Goal: Task Accomplishment & Management: Manage account settings

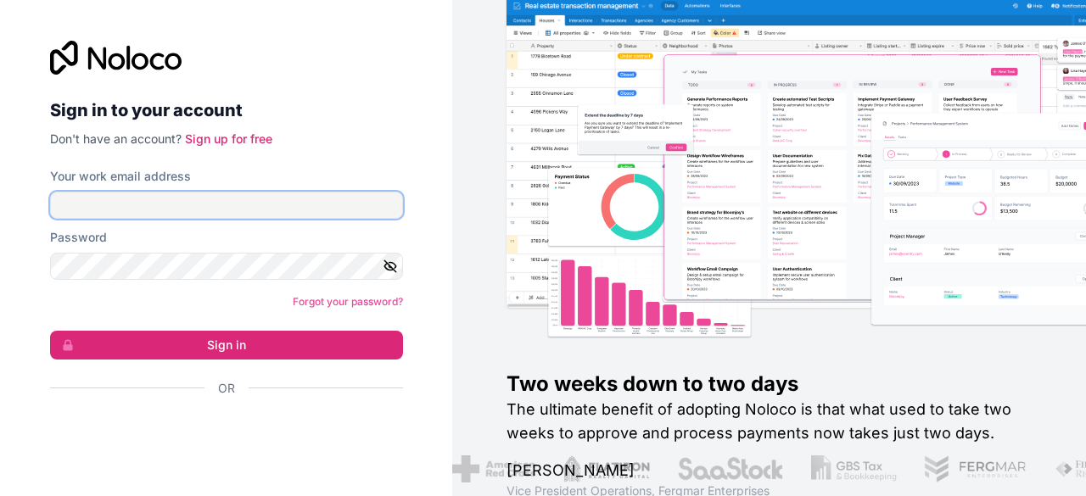
click at [210, 192] on input "Your work email address" at bounding box center [226, 205] width 353 height 27
type input "careers@thenale.com"
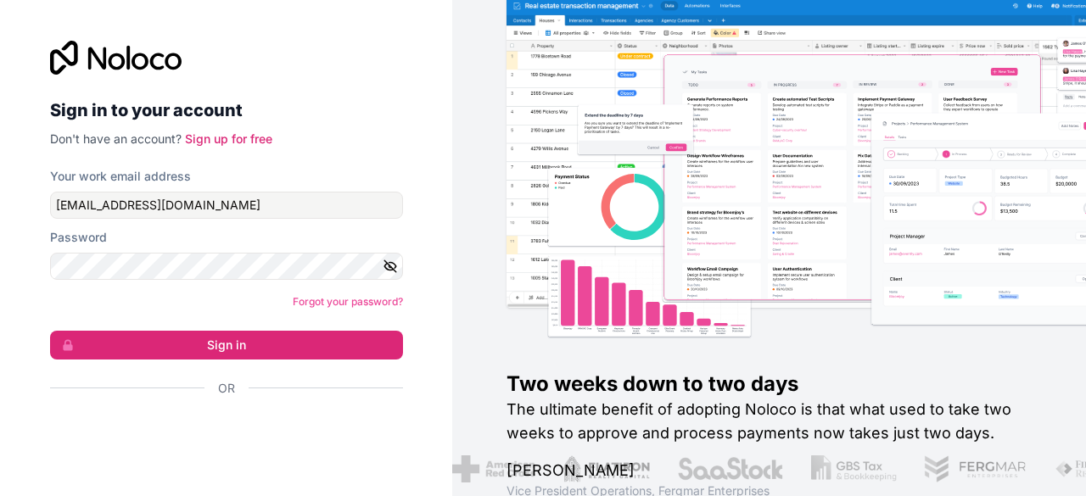
click at [390, 266] on icon "button" at bounding box center [390, 266] width 12 height 12
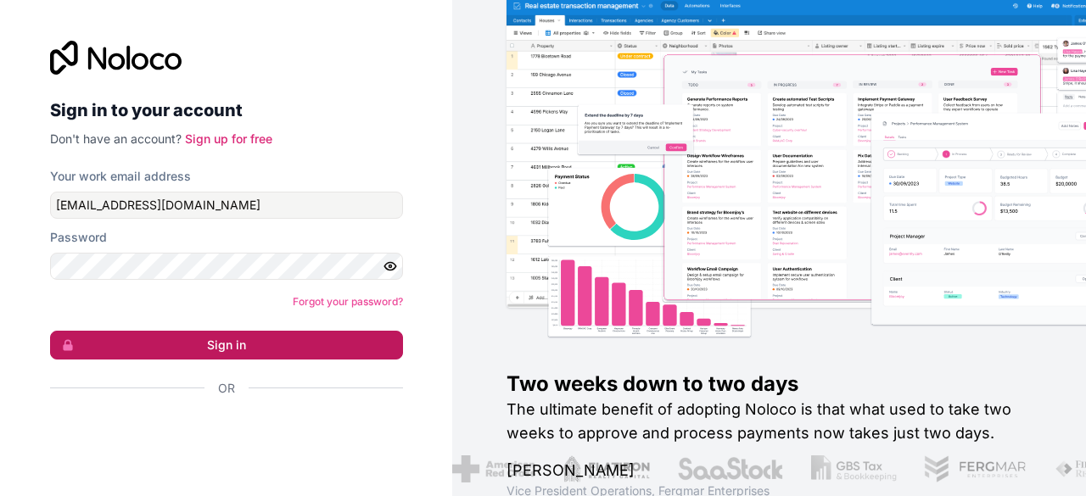
click at [206, 348] on button "Sign in" at bounding box center [226, 345] width 353 height 29
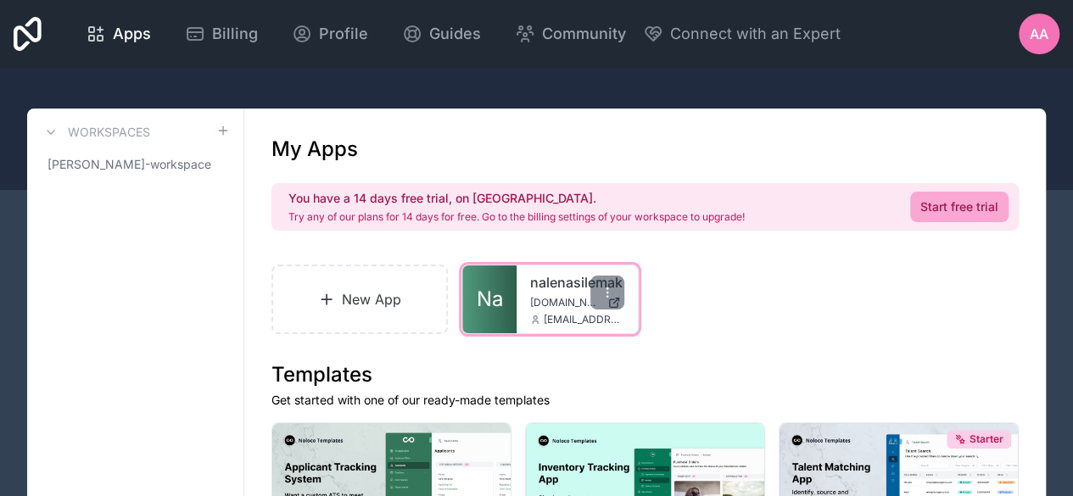
click at [556, 299] on span "nalenasilemak.noloco.co" at bounding box center [565, 303] width 70 height 14
